Goal: Find specific page/section: Find specific page/section

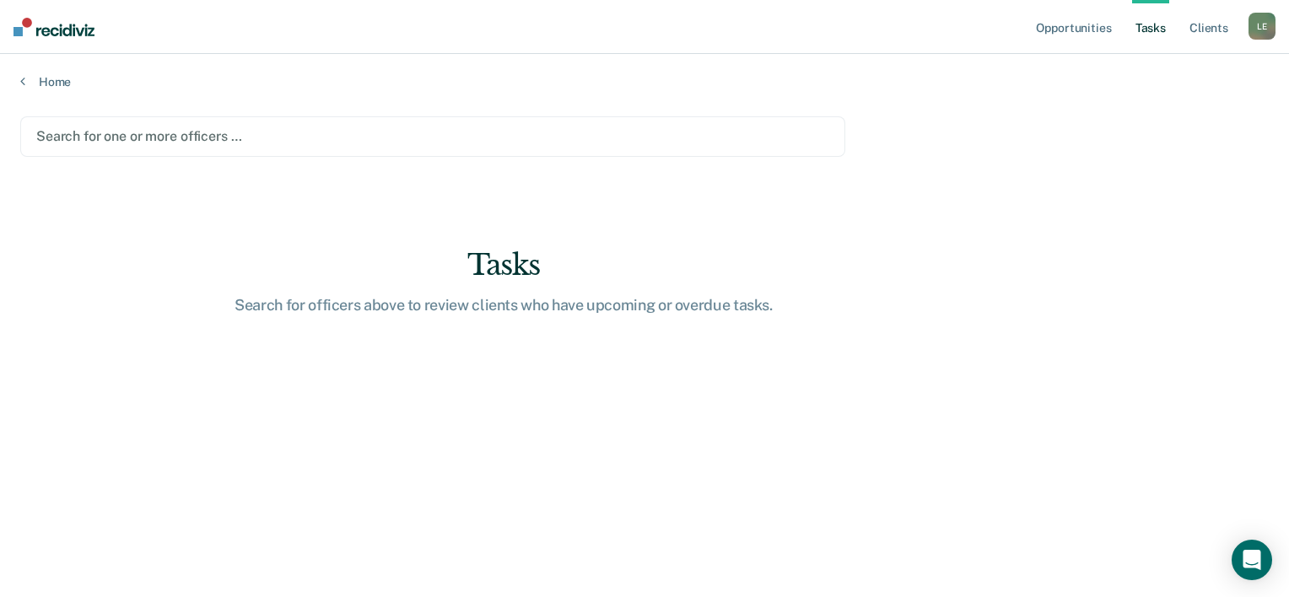
click at [158, 133] on div at bounding box center [432, 136] width 793 height 19
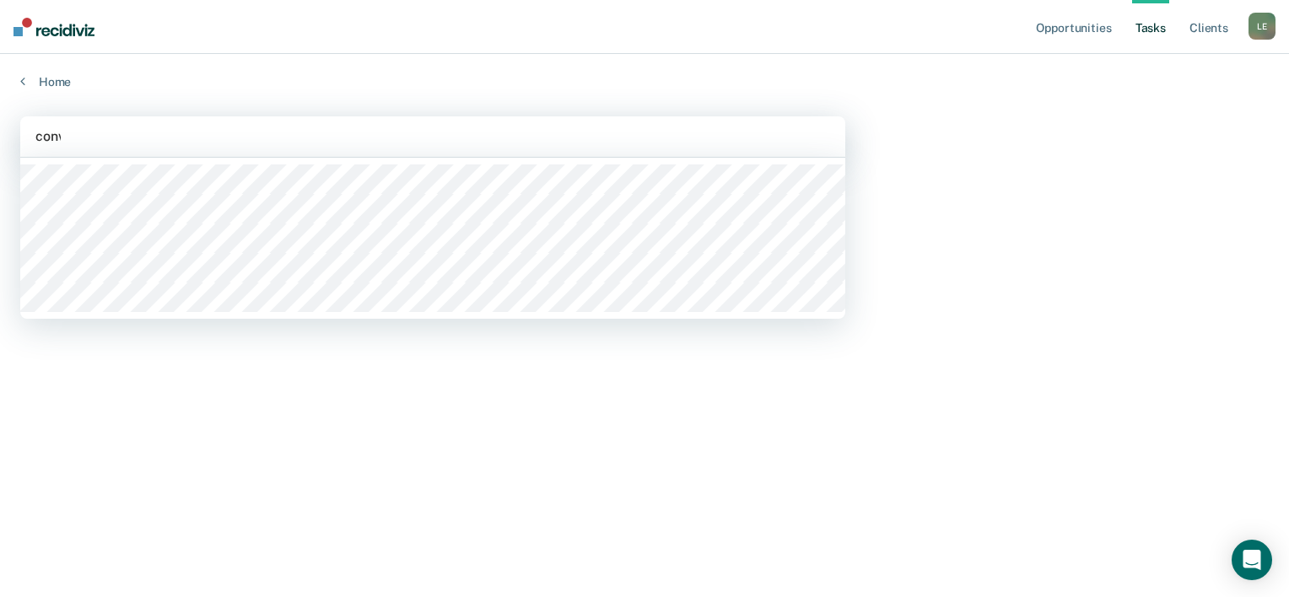
type input "conwa"
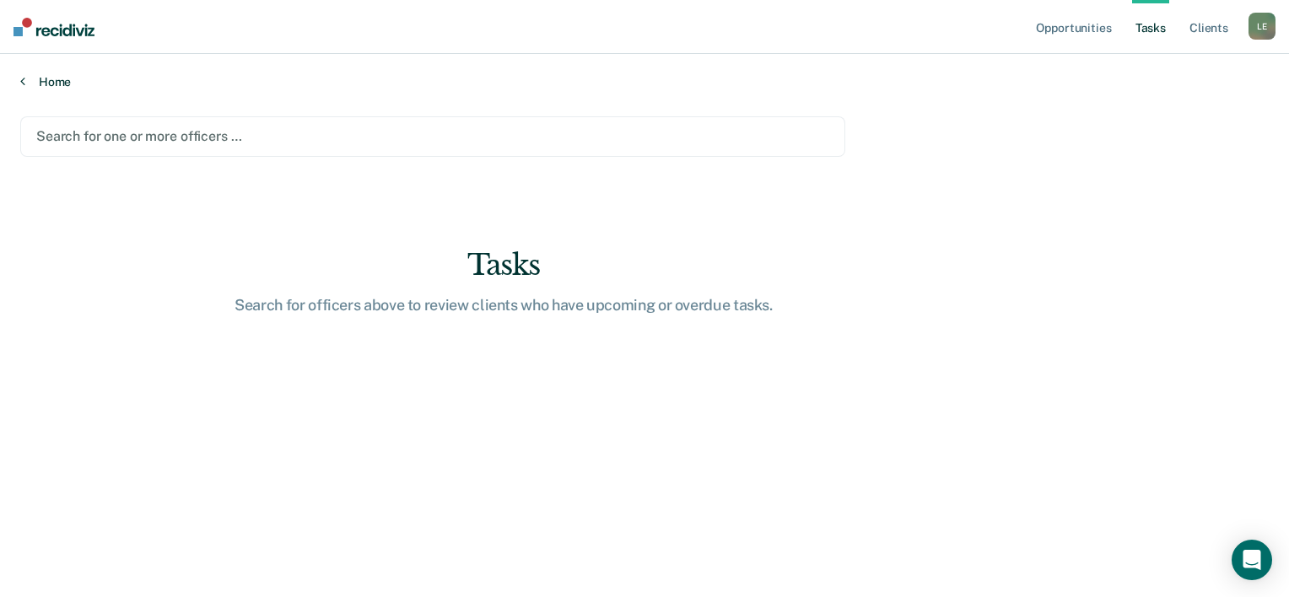
click at [51, 84] on link "Home" at bounding box center [644, 81] width 1248 height 15
